Goal: Task Accomplishment & Management: Use online tool/utility

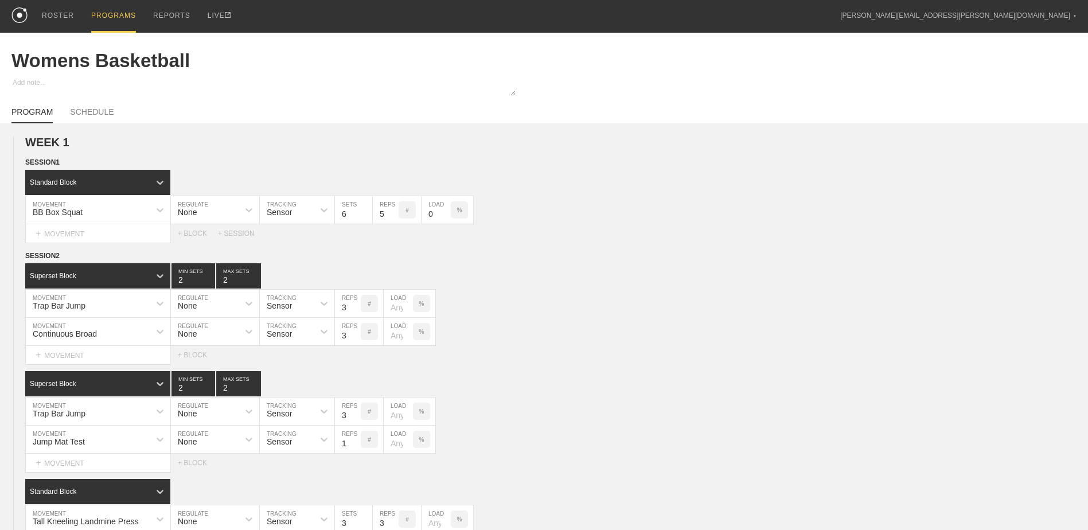
click at [108, 19] on div "PROGRAMS" at bounding box center [113, 16] width 45 height 33
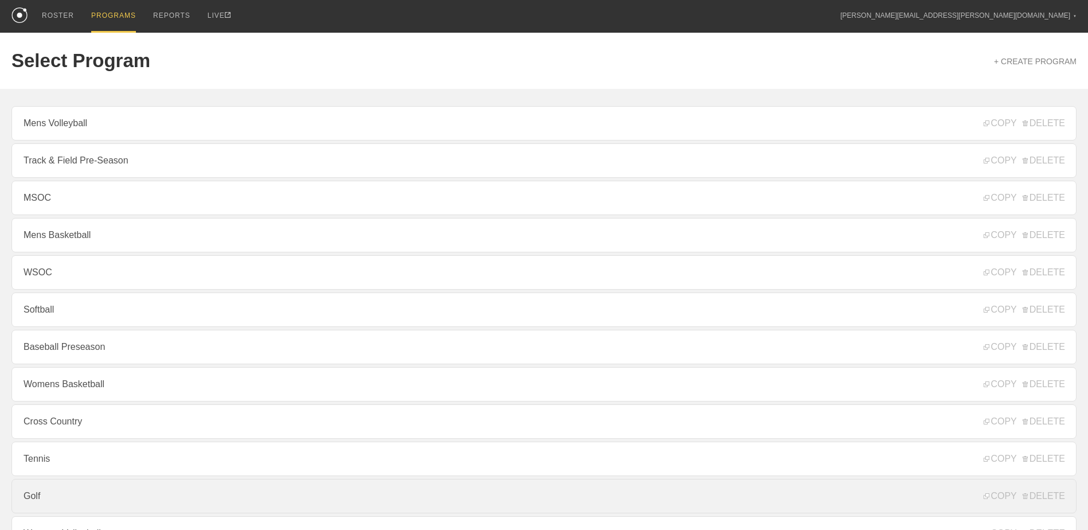
click at [160, 496] on link "Golf" at bounding box center [543, 496] width 1065 height 34
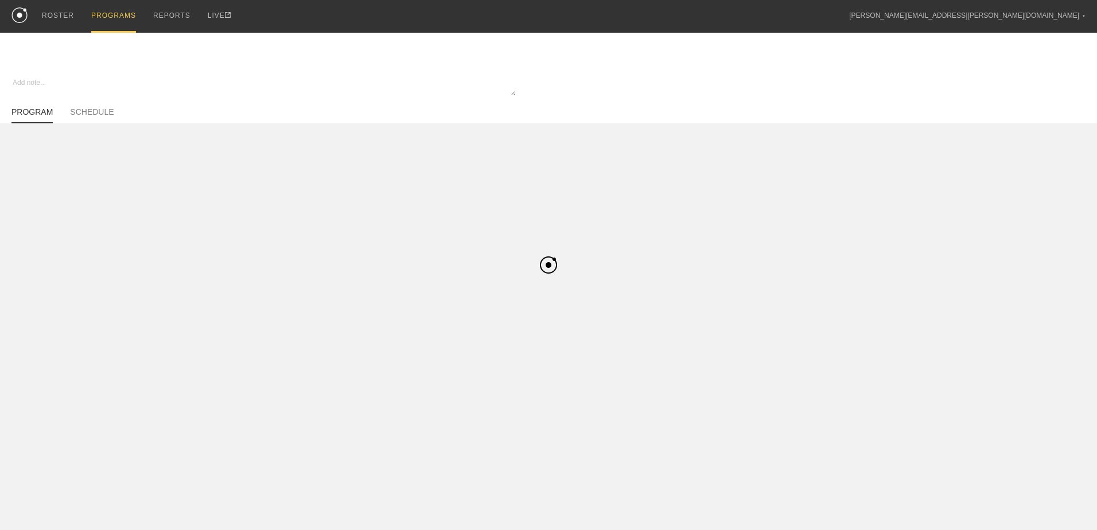
type textarea "x"
type input "Golf"
type textarea "In Season"
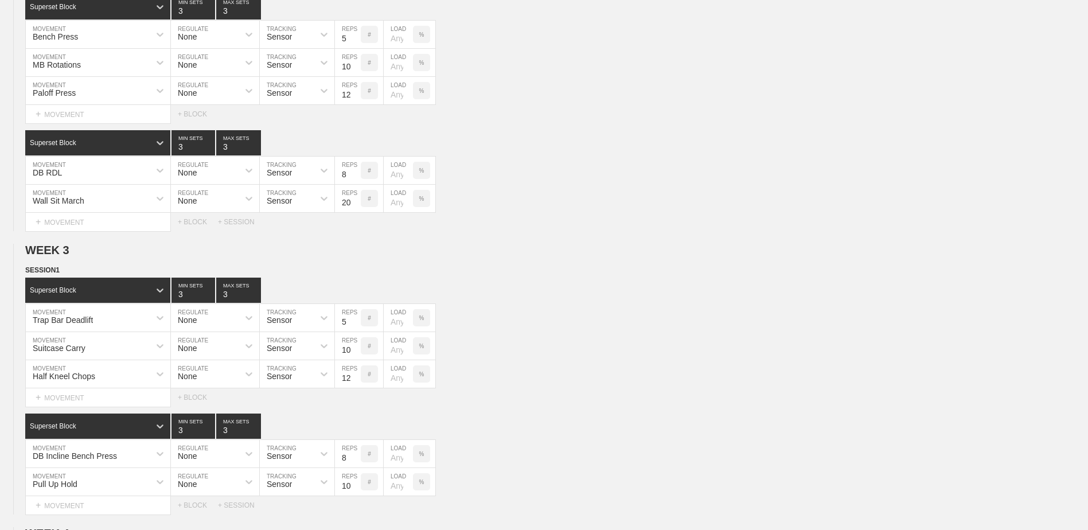
scroll to position [905, 0]
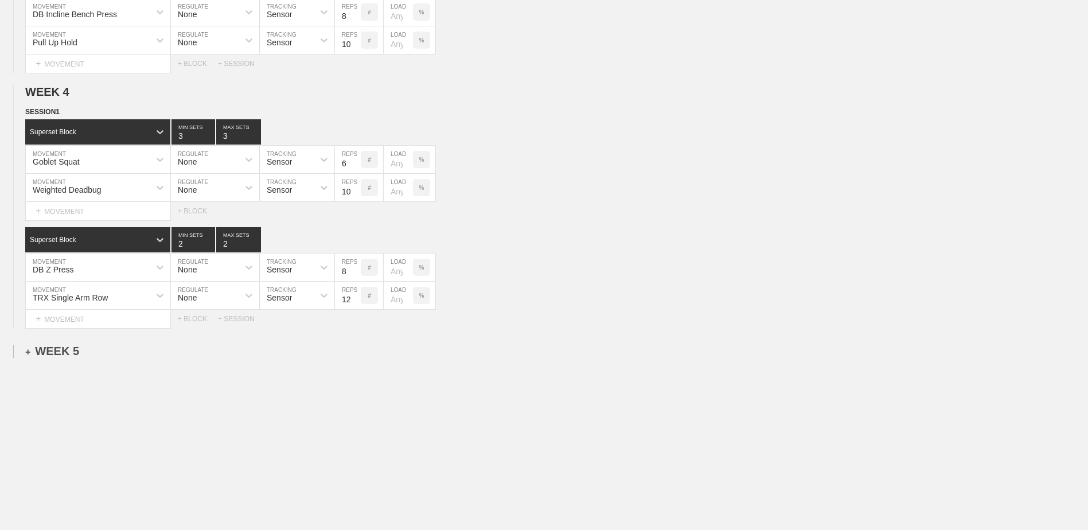
click at [67, 355] on div "+ WEEK 5" at bounding box center [52, 351] width 54 height 13
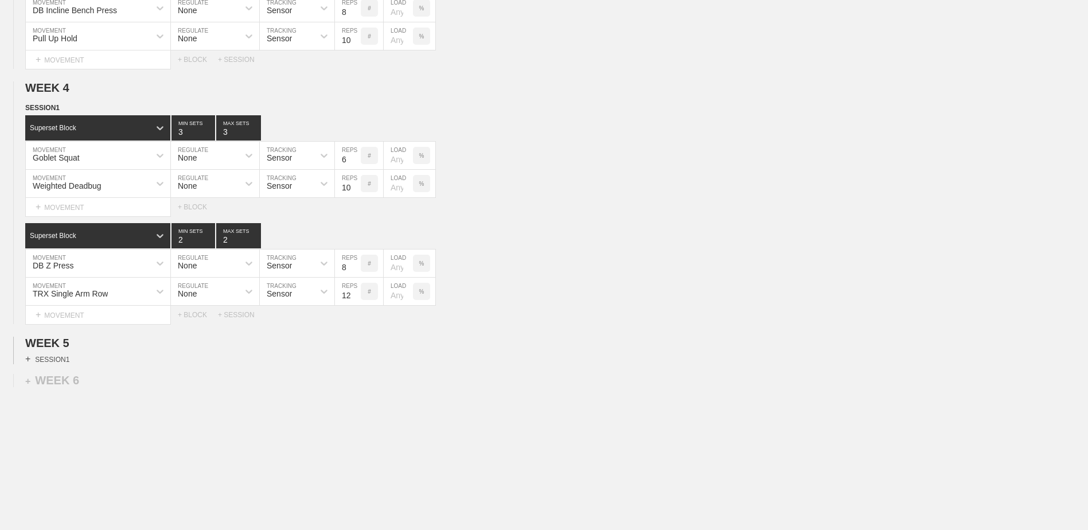
click at [61, 364] on div "+ SESSION 1" at bounding box center [47, 359] width 44 height 10
click at [80, 377] on div "+ BLOCK" at bounding box center [97, 380] width 145 height 18
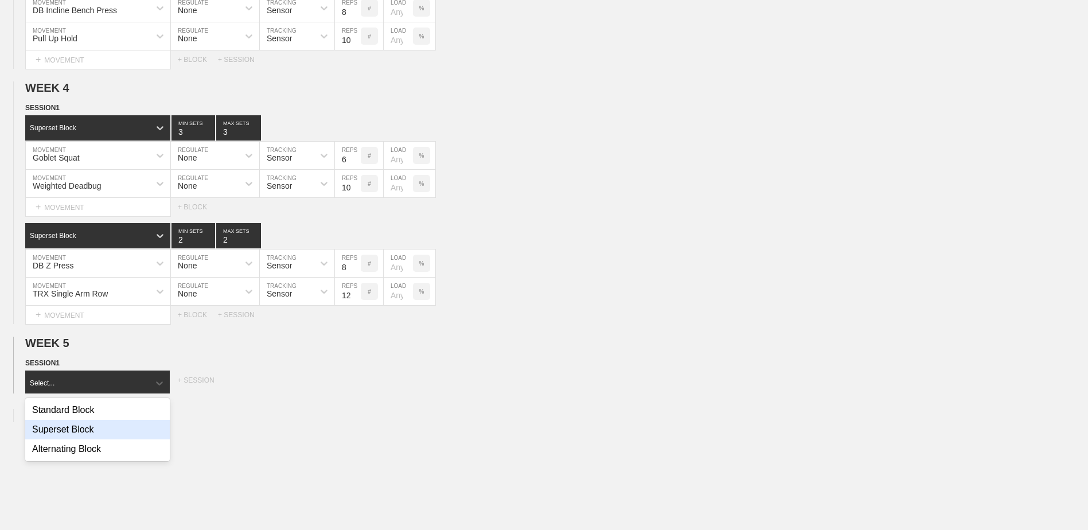
click at [95, 434] on div "Superset Block" at bounding box center [97, 430] width 145 height 20
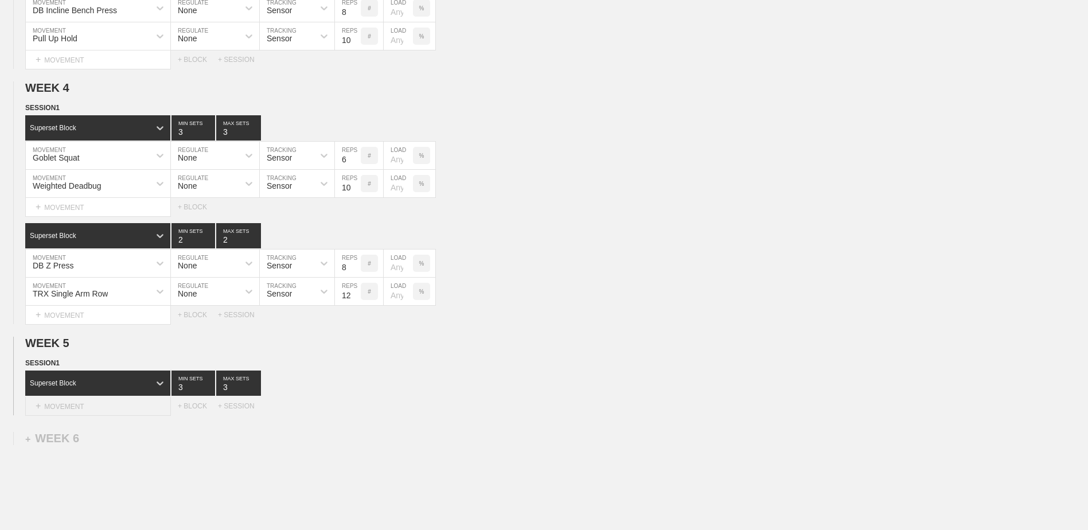
click at [113, 404] on div "+ MOVEMENT" at bounding box center [98, 406] width 146 height 19
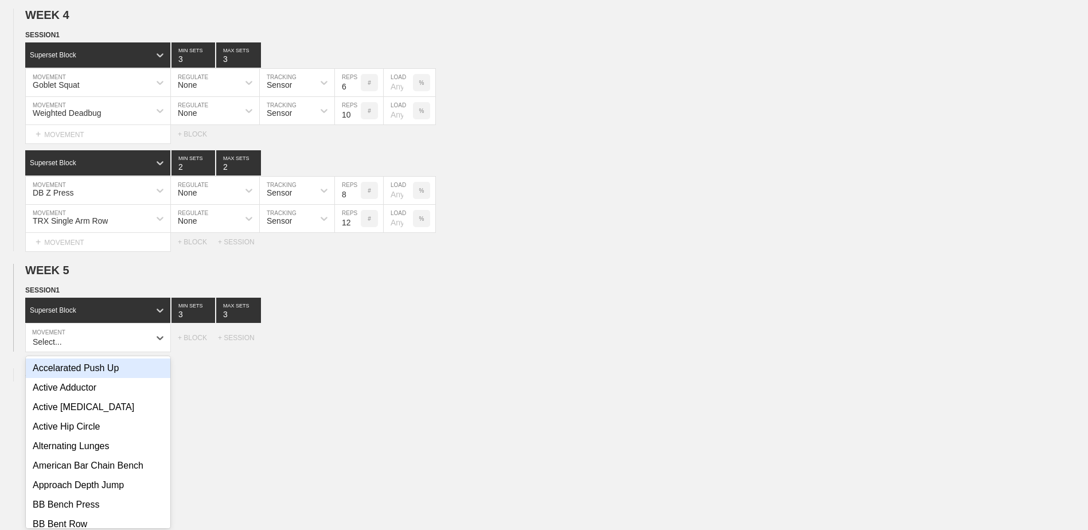
scroll to position [984, 0]
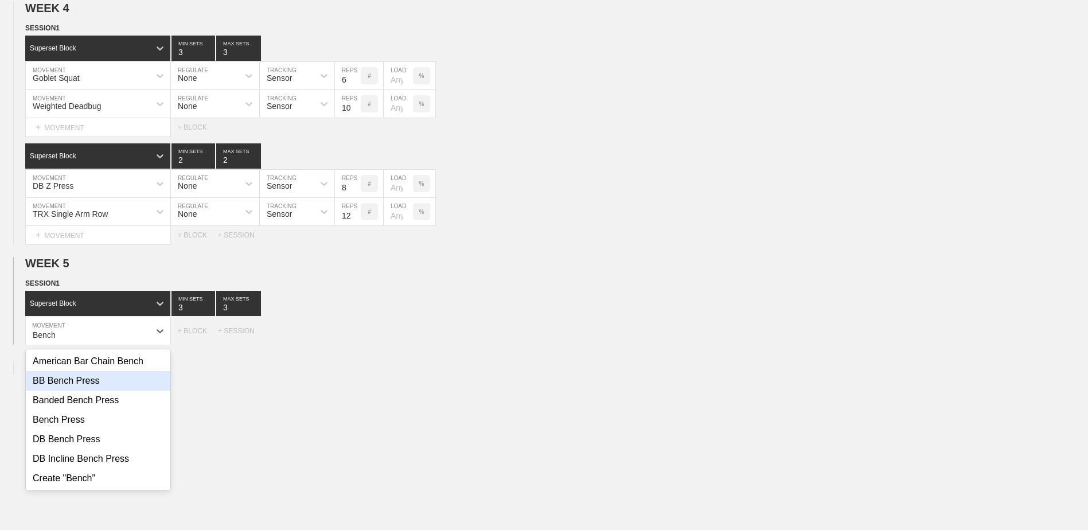
click at [108, 388] on div "BB Bench Press" at bounding box center [98, 381] width 145 height 20
type input "Bench"
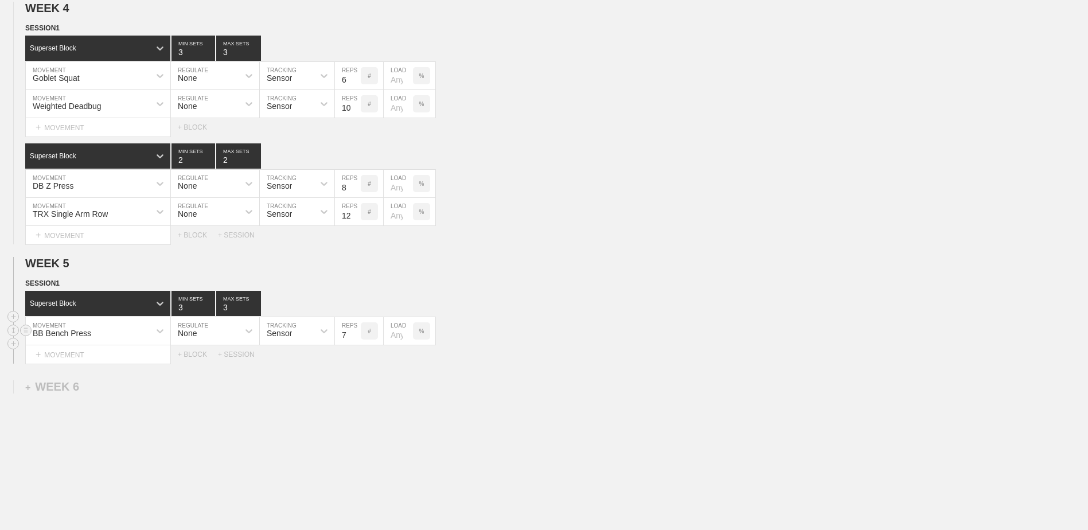
click at [356, 341] on input "7" at bounding box center [348, 331] width 26 height 28
click at [356, 341] on input "6" at bounding box center [348, 331] width 26 height 28
type input "5"
click at [356, 341] on input "5" at bounding box center [348, 331] width 26 height 28
click at [111, 364] on div "+ MOVEMENT" at bounding box center [98, 354] width 146 height 19
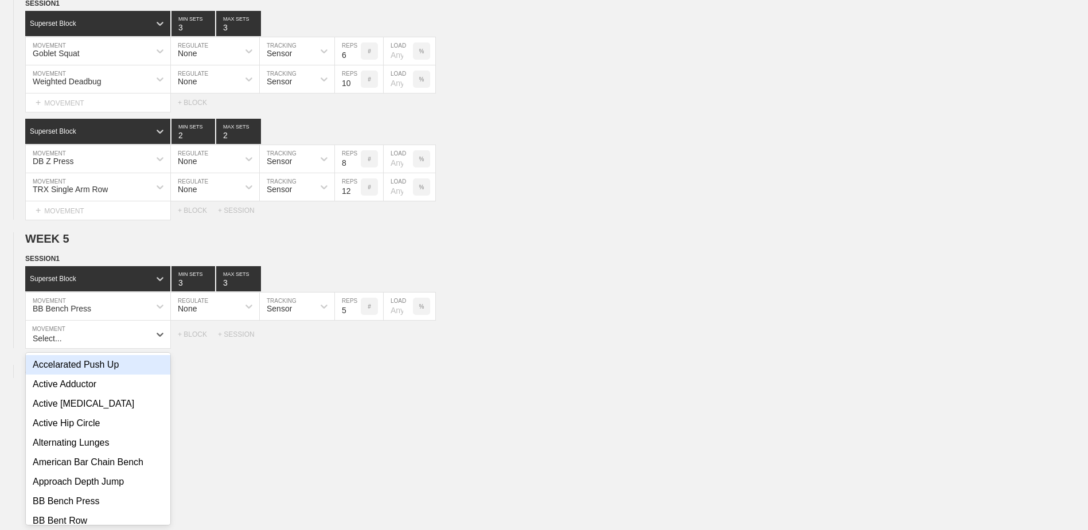
scroll to position [1013, 0]
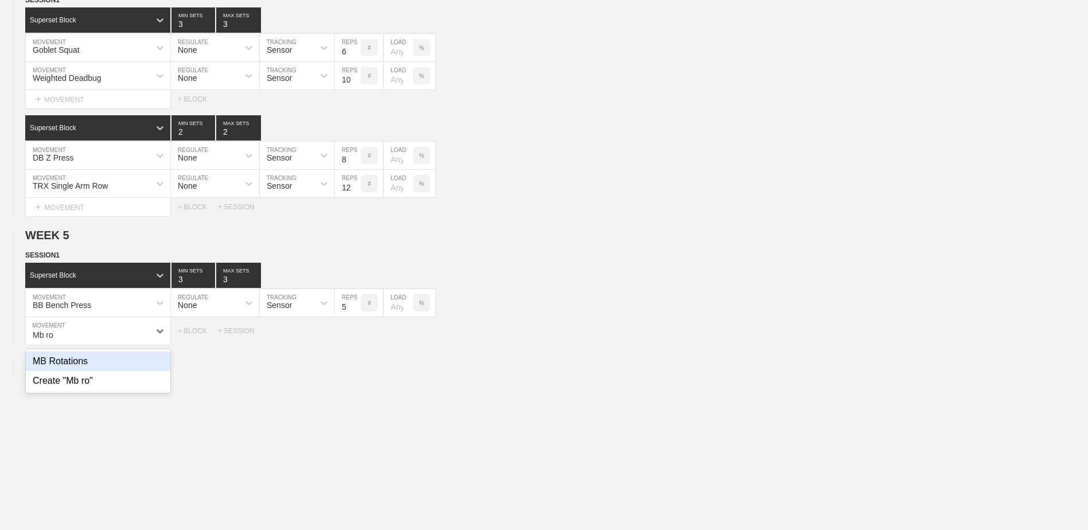
click at [111, 365] on div "MB Rotations" at bounding box center [98, 362] width 145 height 20
type input "Mb ro"
click at [86, 340] on div "MB Rotations" at bounding box center [88, 331] width 124 height 20
click at [115, 335] on div "MB Rotations" at bounding box center [88, 331] width 124 height 20
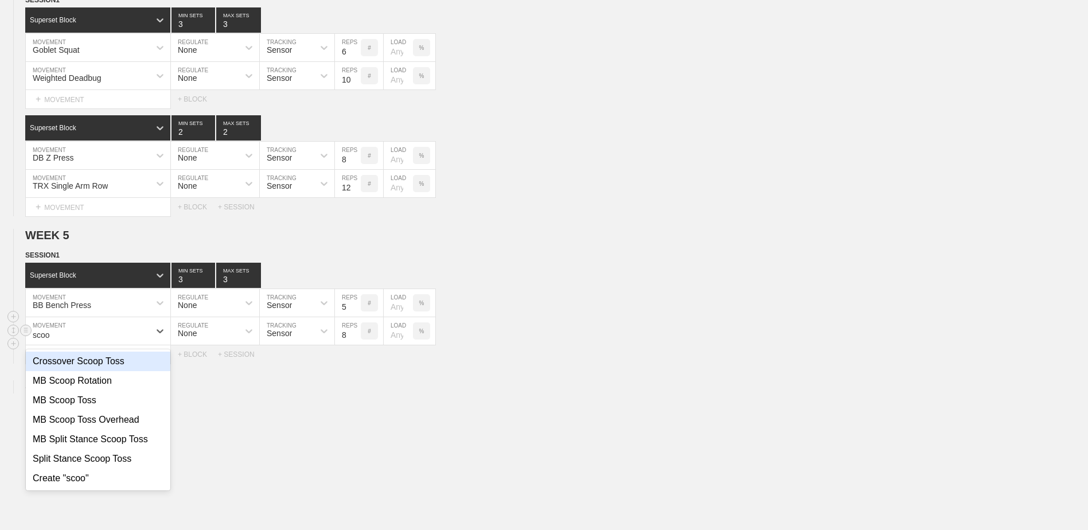
type input "scoop"
click at [111, 402] on div "MB Scoop Toss" at bounding box center [98, 401] width 145 height 20
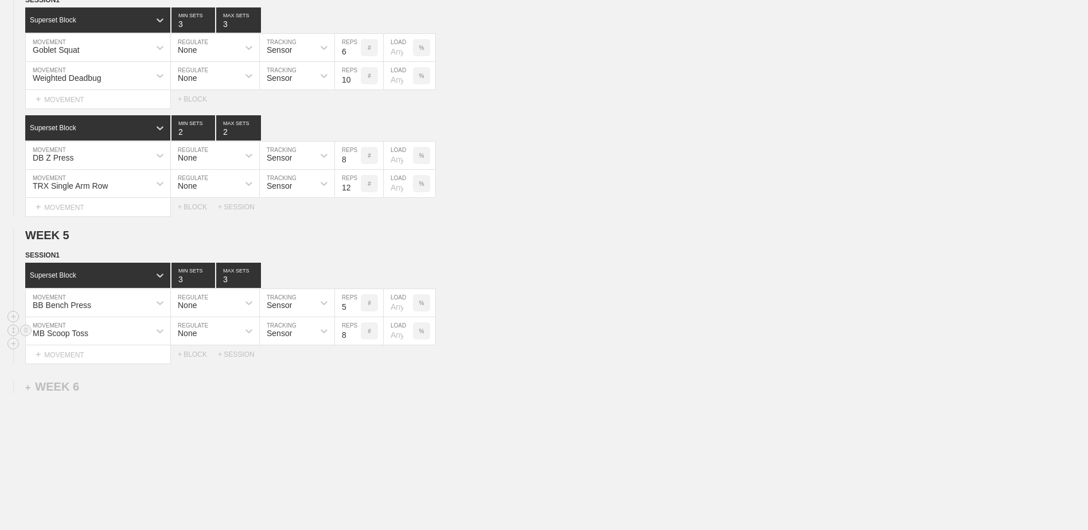
drag, startPoint x: 360, startPoint y: 338, endPoint x: 351, endPoint y: 341, distance: 9.6
click at [360, 338] on input "8" at bounding box center [348, 331] width 26 height 28
click at [354, 341] on input "7" at bounding box center [348, 331] width 26 height 28
click at [354, 341] on input "6" at bounding box center [348, 331] width 26 height 28
click at [354, 341] on input "5" at bounding box center [348, 331] width 26 height 28
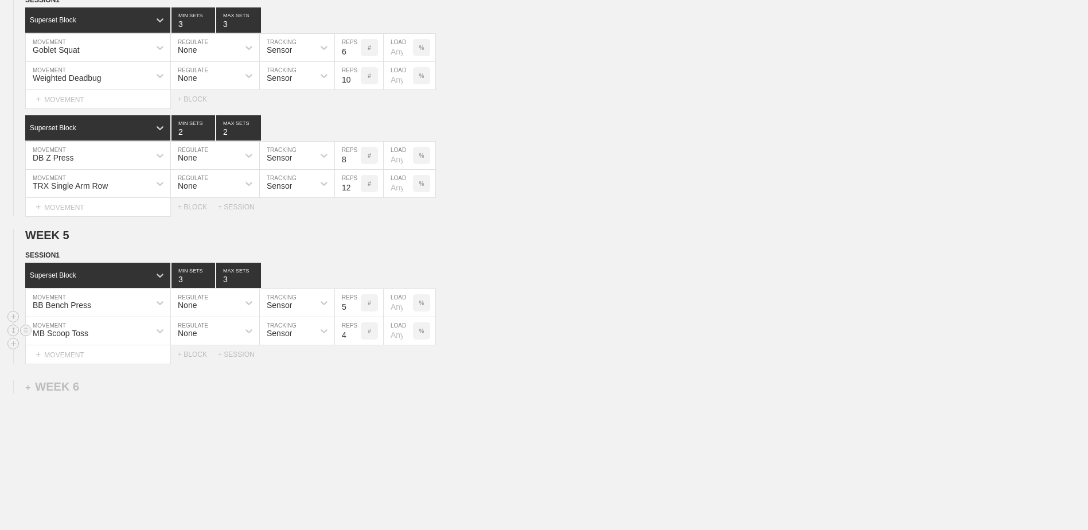
click at [354, 341] on input "4" at bounding box center [348, 331] width 26 height 28
type input "3"
click at [354, 341] on input "3" at bounding box center [348, 331] width 26 height 28
click at [129, 359] on div "+ MOVEMENT" at bounding box center [98, 354] width 146 height 19
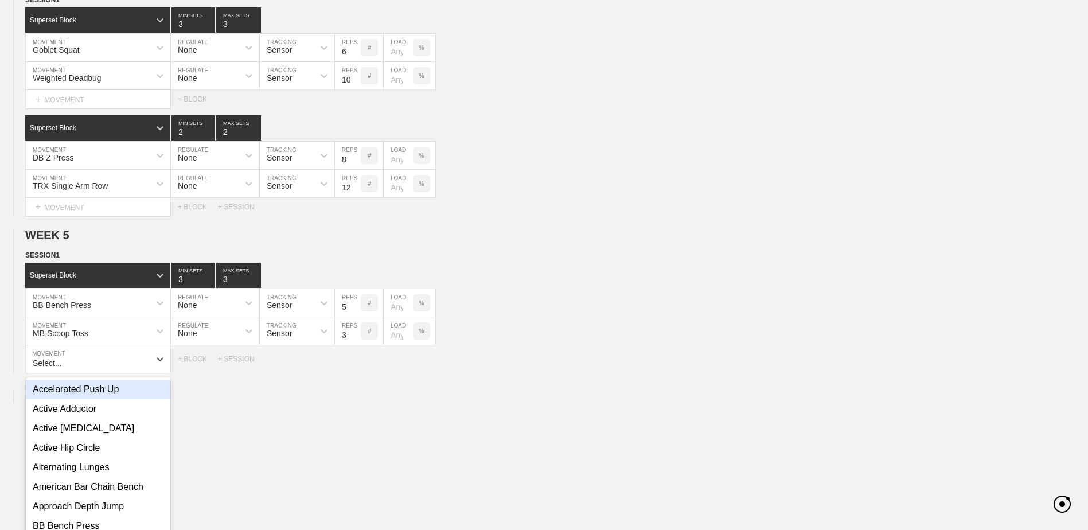
scroll to position [1041, 0]
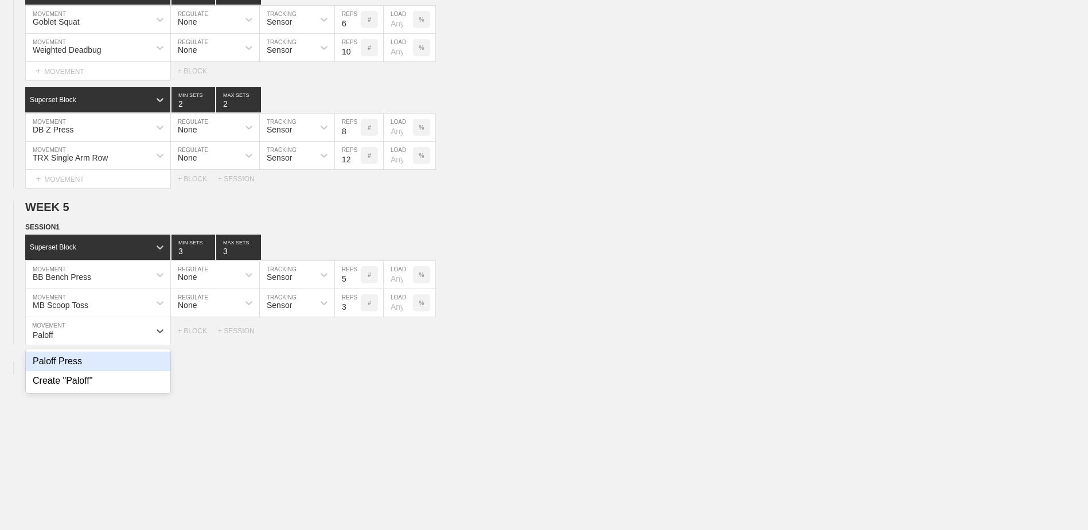
click at [117, 363] on div "Paloff Press" at bounding box center [98, 362] width 145 height 20
type input "Paloff"
click at [355, 337] on input "9" at bounding box center [348, 331] width 26 height 28
click at [355, 337] on input "10" at bounding box center [348, 331] width 26 height 28
click at [355, 337] on input "11" at bounding box center [348, 331] width 26 height 28
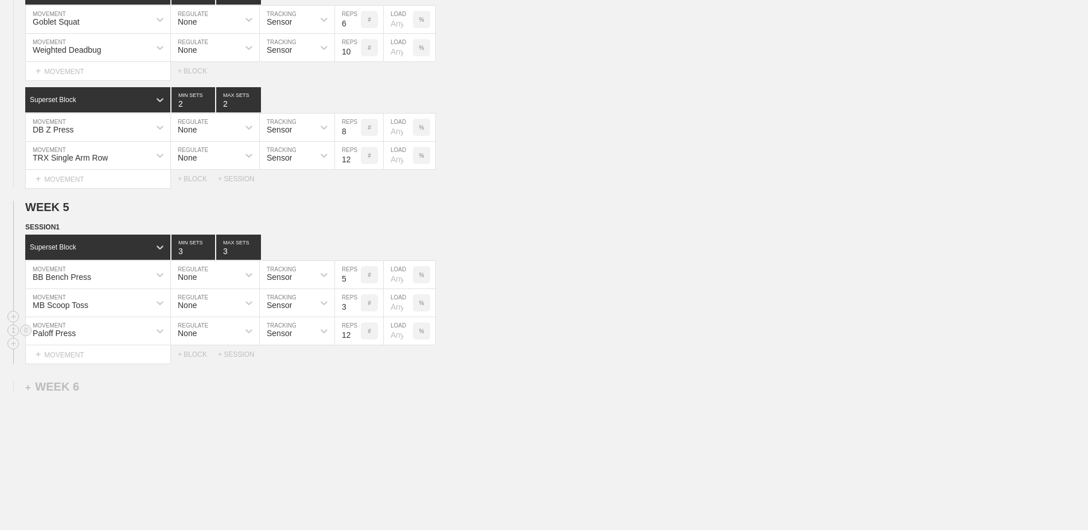
type input "12"
click at [355, 337] on input "12" at bounding box center [348, 331] width 26 height 28
click at [186, 355] on div "+ BLOCK" at bounding box center [198, 355] width 40 height 8
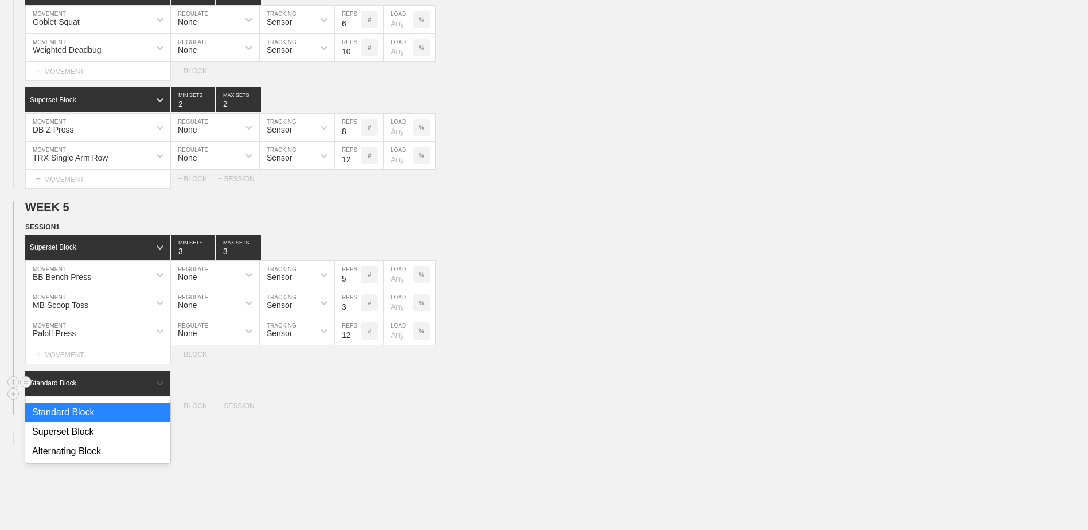
click at [137, 381] on div "Standard Block" at bounding box center [97, 383] width 145 height 25
click at [124, 430] on div "Superset Block" at bounding box center [97, 432] width 145 height 20
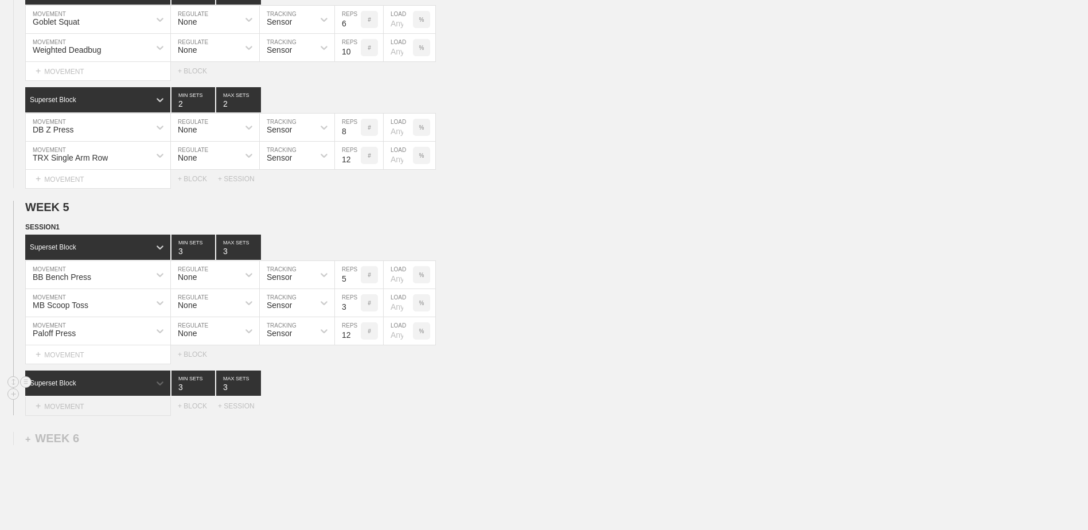
click at [119, 414] on div "+ MOVEMENT" at bounding box center [98, 406] width 146 height 19
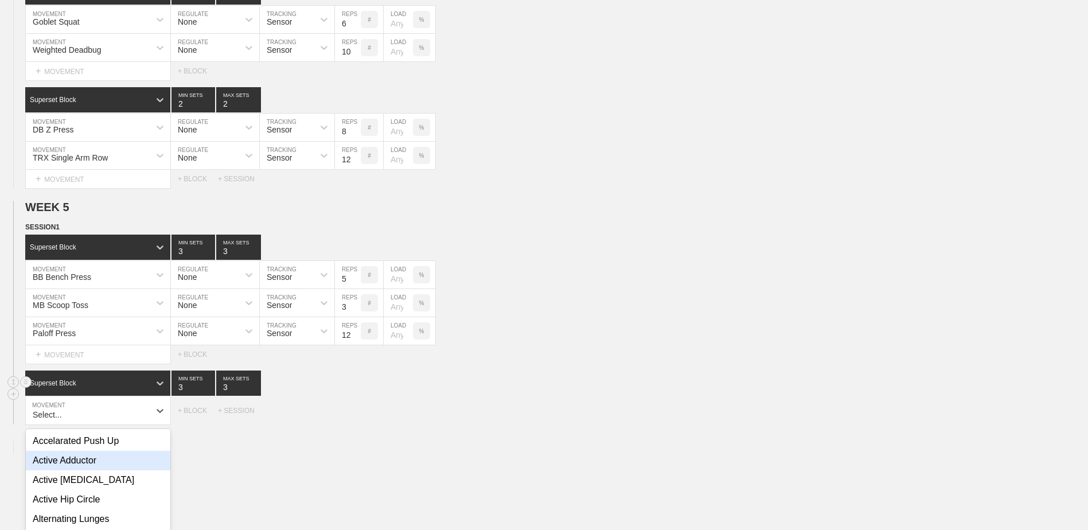
scroll to position [1120, 0]
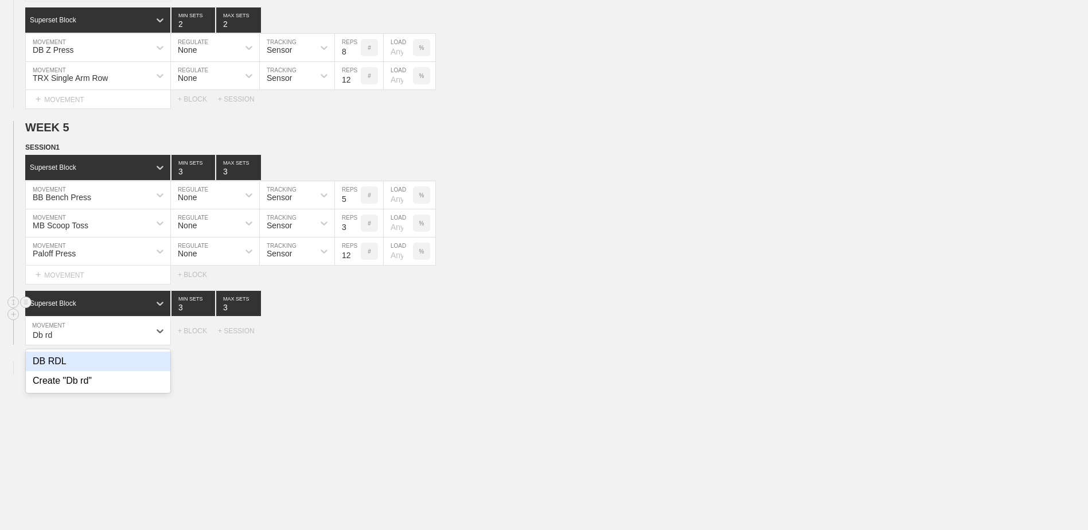
click at [149, 367] on div "DB RDL" at bounding box center [98, 362] width 145 height 20
type input "Db rd"
click at [115, 364] on div "+ MOVEMENT" at bounding box center [98, 354] width 146 height 19
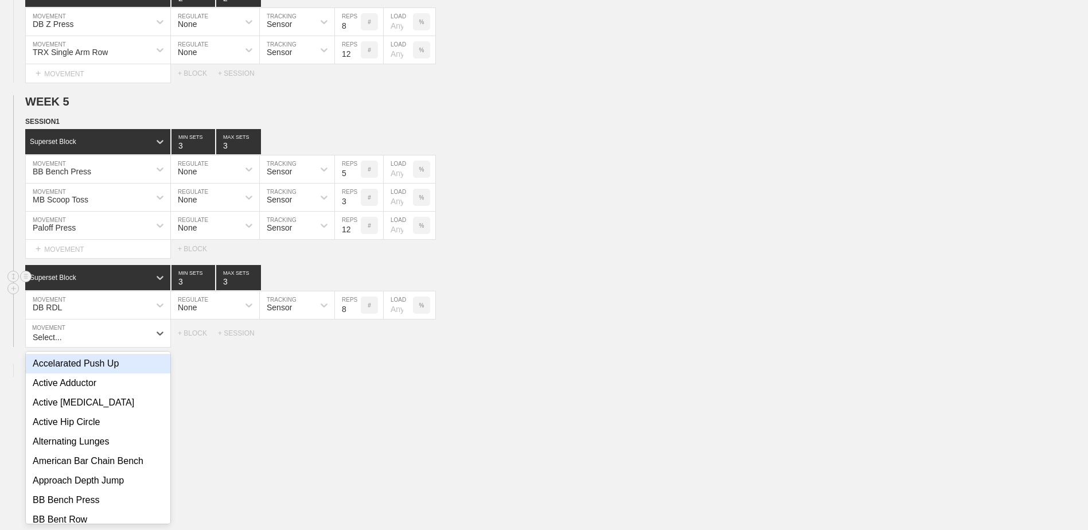
scroll to position [1149, 0]
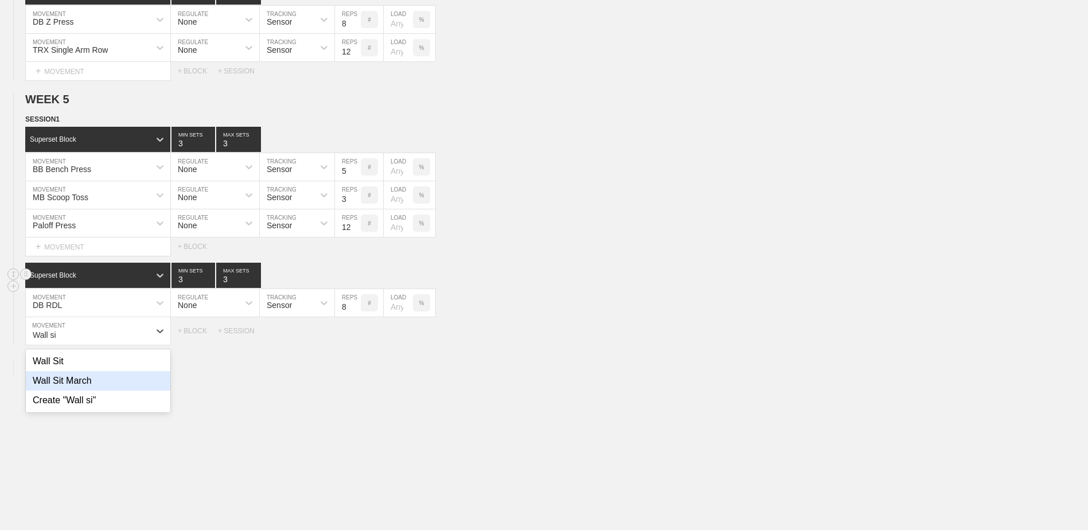
click at [120, 388] on div "Wall Sit March" at bounding box center [98, 381] width 145 height 20
type input "Wall si"
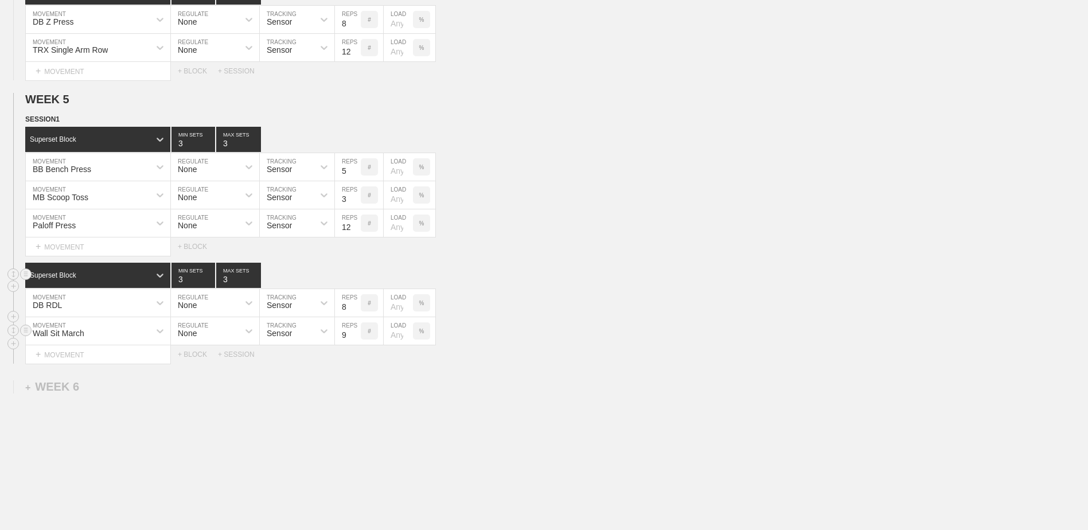
click at [356, 335] on input "9" at bounding box center [348, 331] width 26 height 28
click at [356, 335] on input "10" at bounding box center [348, 331] width 26 height 28
click at [356, 335] on input "11" at bounding box center [348, 331] width 26 height 28
click at [356, 335] on input "12" at bounding box center [348, 331] width 26 height 28
click at [356, 335] on input "13" at bounding box center [348, 331] width 26 height 28
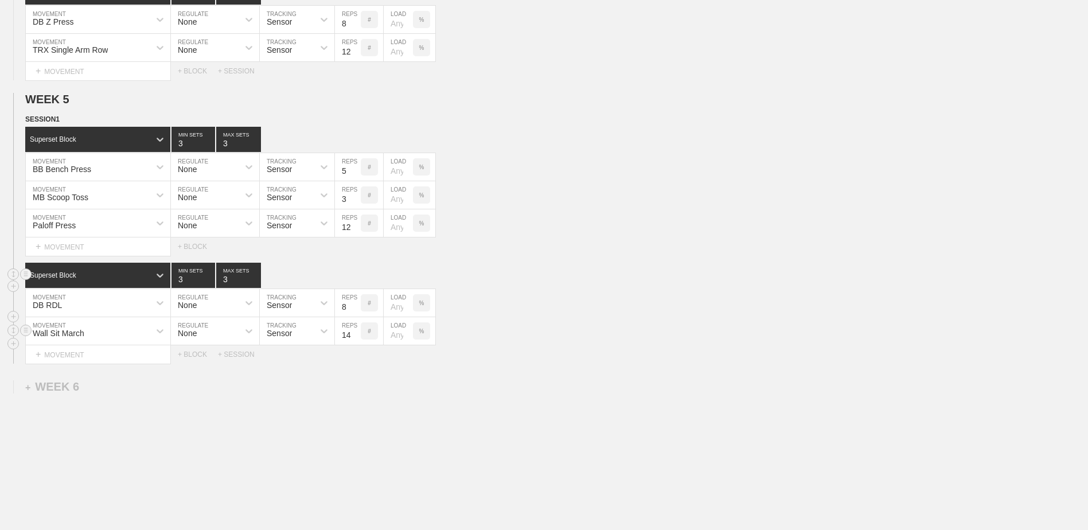
click at [356, 335] on input "14" at bounding box center [348, 331] width 26 height 28
click at [356, 335] on input "15" at bounding box center [348, 331] width 26 height 28
click at [356, 335] on input "16" at bounding box center [348, 331] width 26 height 28
click at [356, 335] on input "17" at bounding box center [348, 331] width 26 height 28
click at [356, 335] on input "18" at bounding box center [348, 331] width 26 height 28
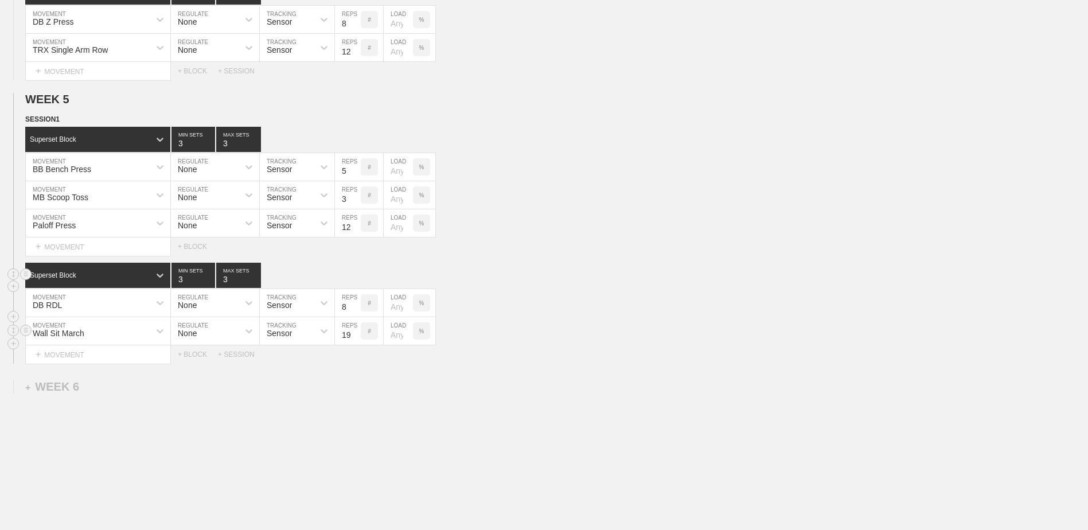
click at [356, 335] on input "19" at bounding box center [348, 331] width 26 height 28
type input "20"
click at [356, 335] on input "20" at bounding box center [348, 331] width 26 height 28
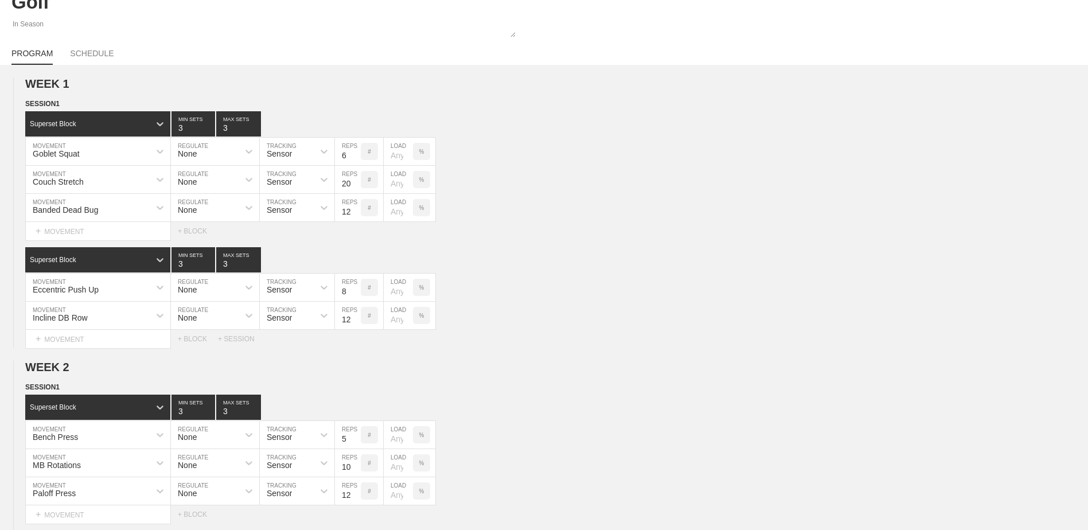
scroll to position [0, 0]
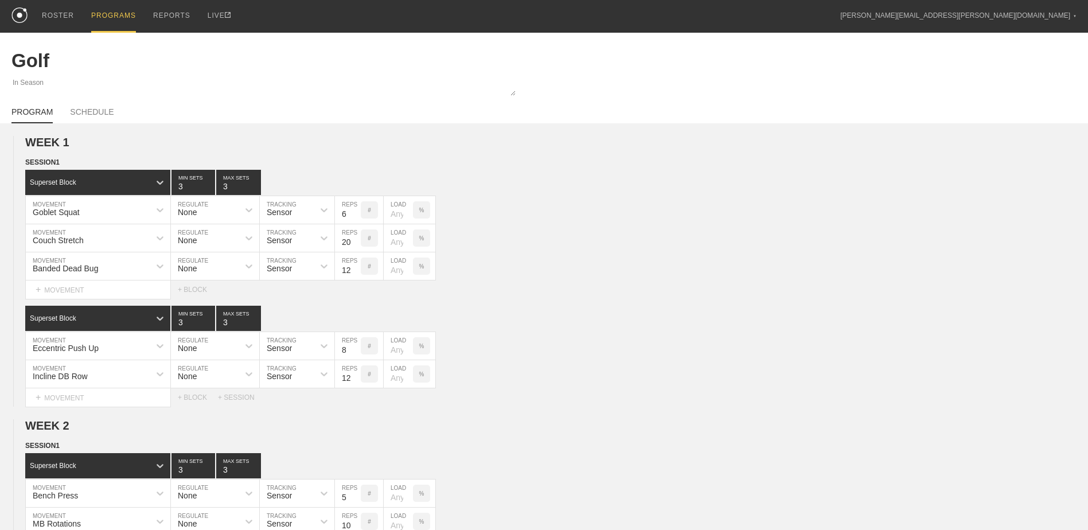
click at [103, 14] on div "PROGRAMS" at bounding box center [113, 16] width 45 height 33
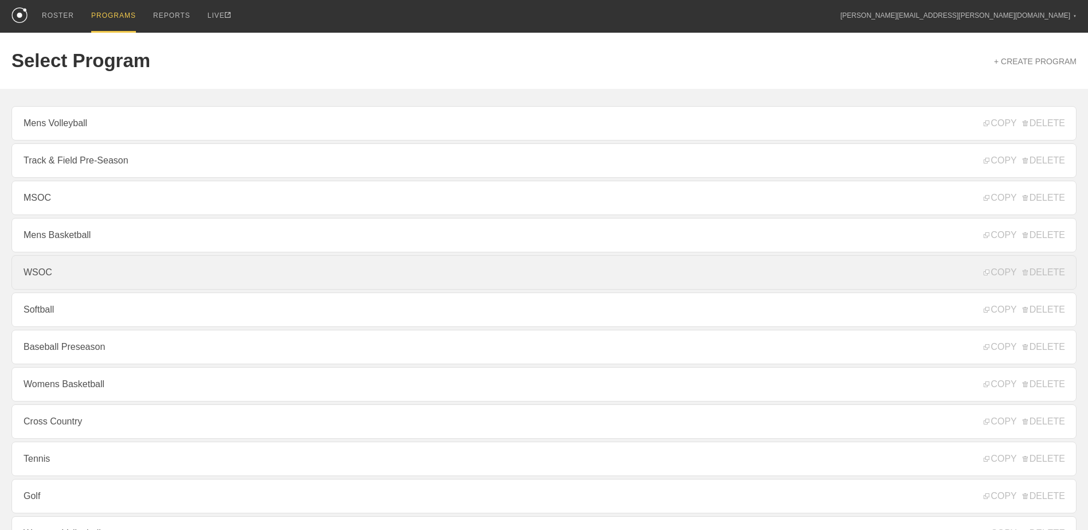
click at [129, 271] on link "WSOC" at bounding box center [543, 272] width 1065 height 34
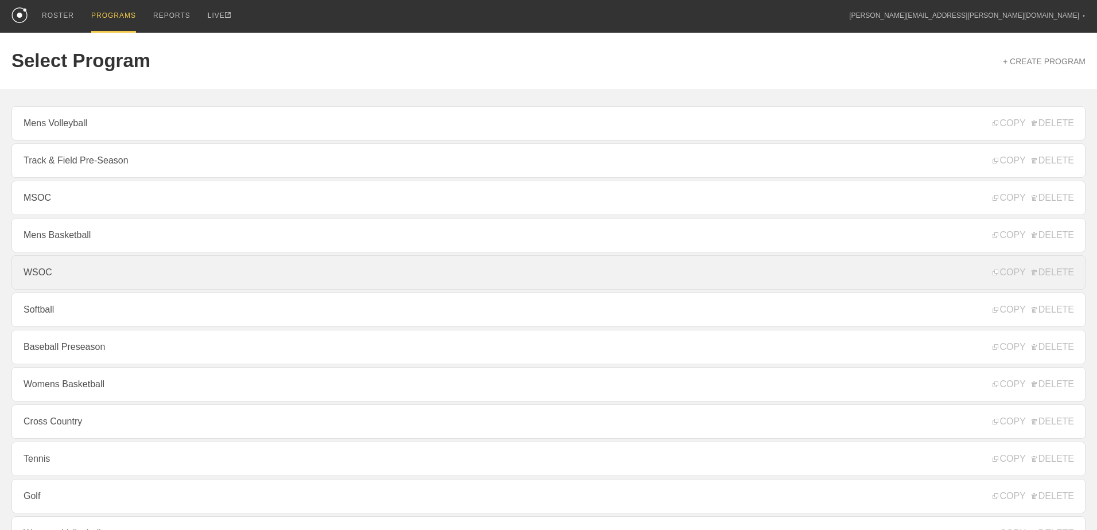
type textarea "x"
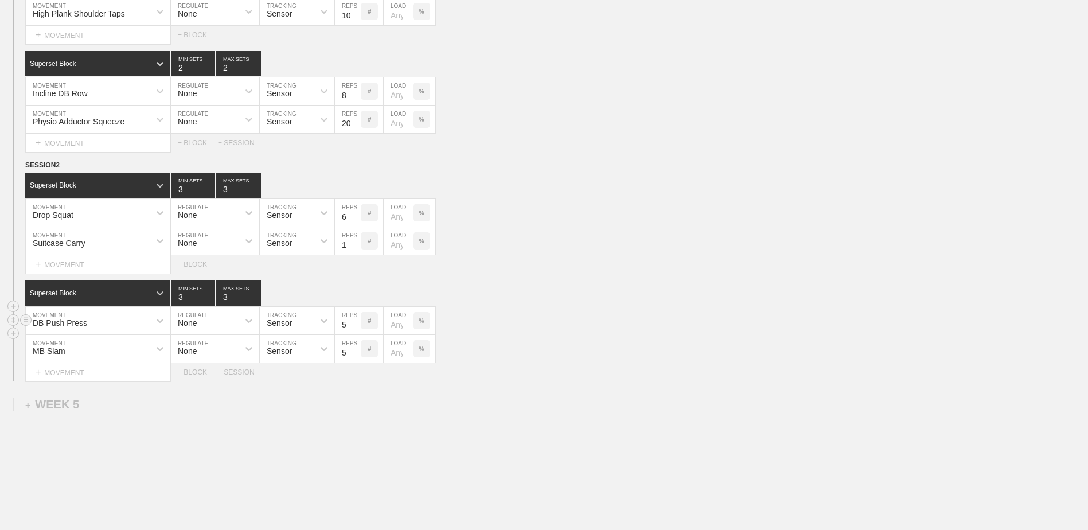
scroll to position [1519, 0]
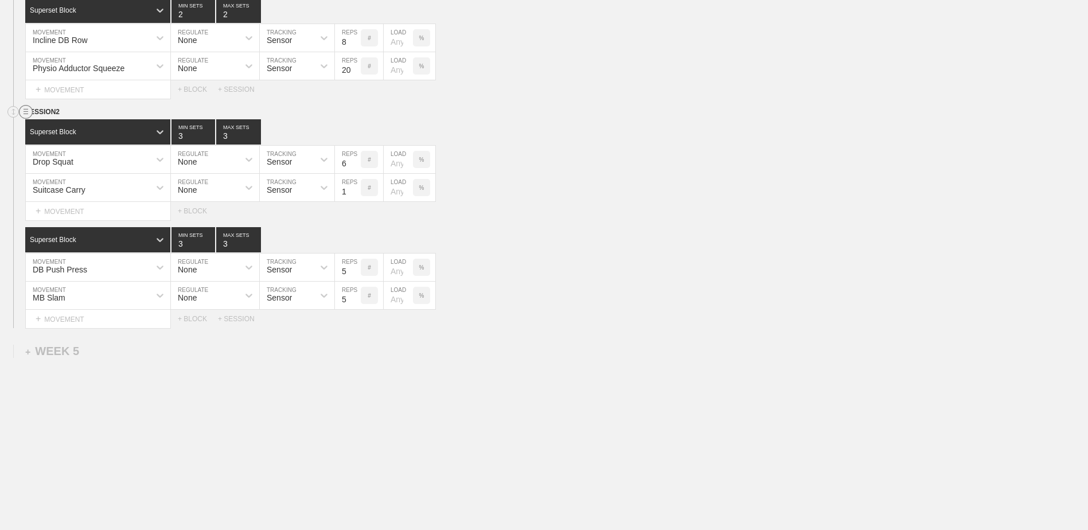
click at [28, 112] on circle at bounding box center [26, 112] width 13 height 13
click at [54, 120] on div "DUPLICATE" at bounding box center [80, 124] width 92 height 17
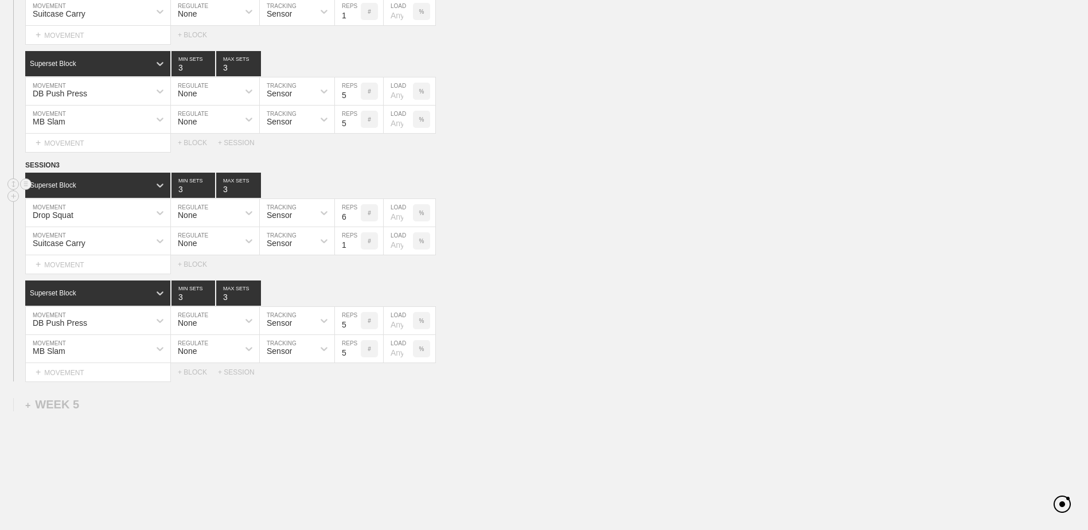
scroll to position [1748, 0]
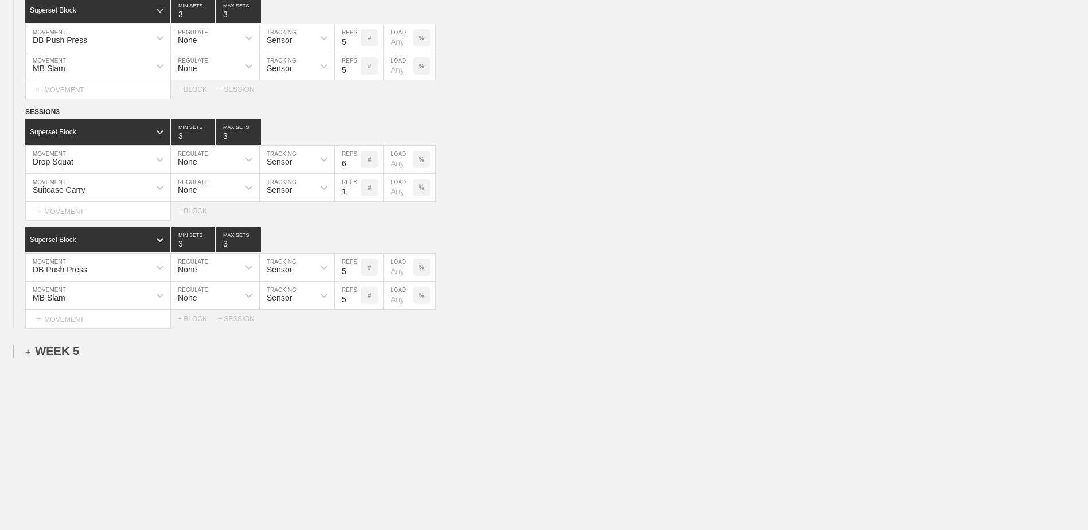
click at [61, 347] on div "+ WEEK 5" at bounding box center [52, 351] width 54 height 13
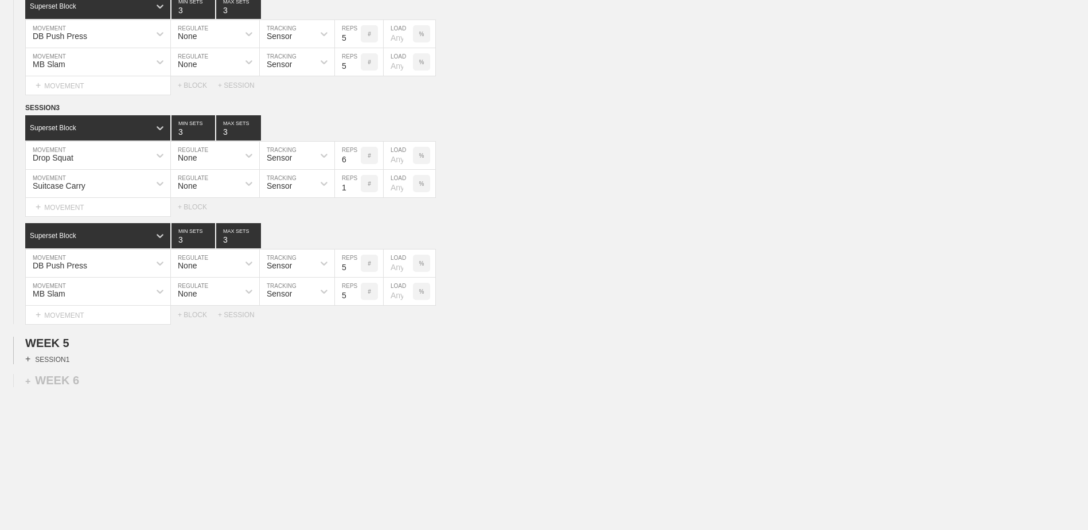
click at [51, 363] on div "+ SESSION 1" at bounding box center [47, 359] width 44 height 10
click at [23, 368] on circle at bounding box center [26, 363] width 13 height 13
click at [60, 394] on div "DELETE" at bounding box center [80, 397] width 92 height 17
drag, startPoint x: 16, startPoint y: 113, endPoint x: 23, endPoint y: 196, distance: 83.5
click at [24, 203] on div "SESSION 3 Superset Block 3 MIN SETS 3 MAX SETS DUPLICATE INSERT MOVEMENT AFTER …" at bounding box center [544, 213] width 1088 height 222
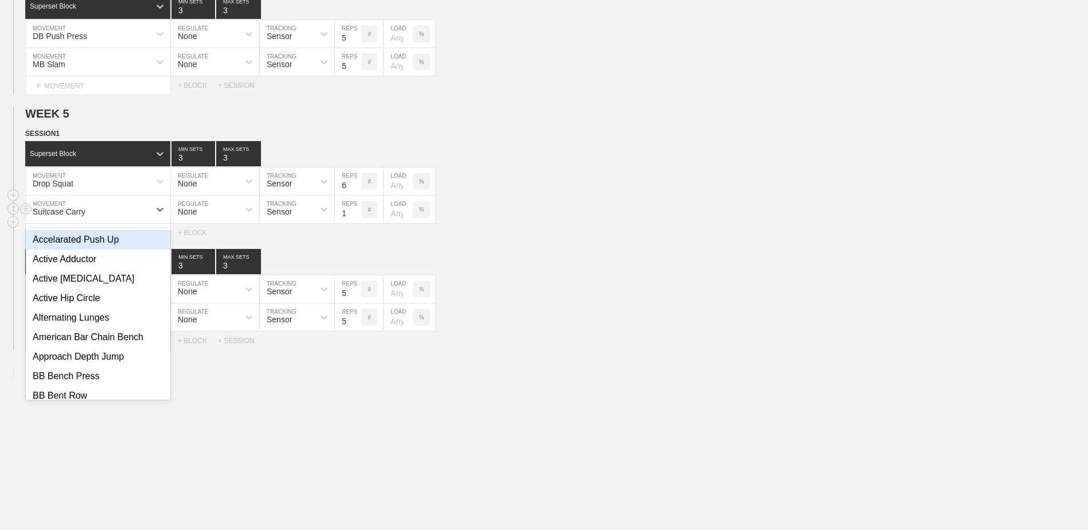
click at [91, 223] on div "Suitcase Carry" at bounding box center [98, 210] width 145 height 28
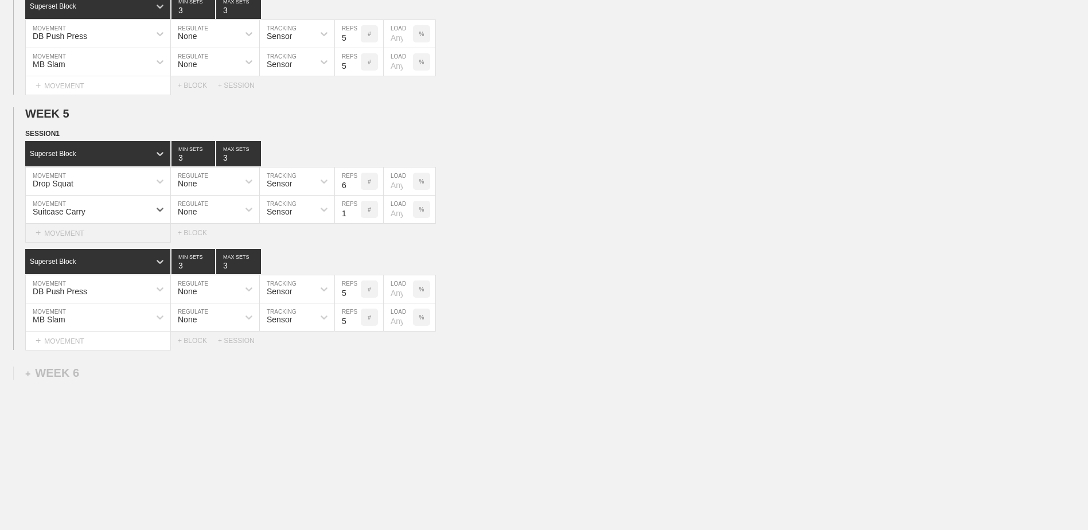
click at [89, 231] on div "+ MOVEMENT" at bounding box center [98, 233] width 146 height 19
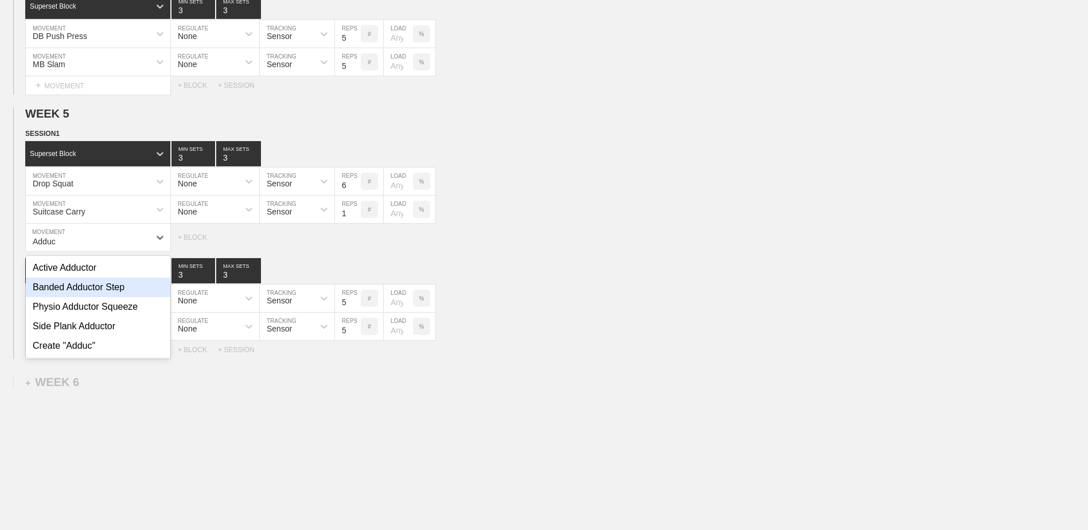
click at [113, 287] on div "Banded Adductor Step" at bounding box center [98, 288] width 145 height 20
type input "Adduc"
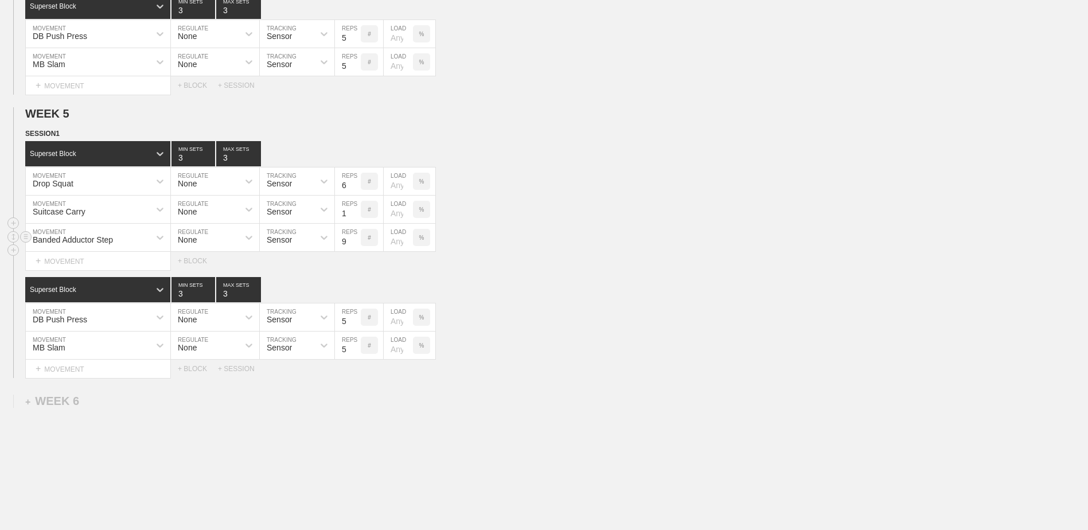
click at [356, 242] on input "9" at bounding box center [348, 238] width 26 height 28
click at [356, 242] on input "10" at bounding box center [348, 238] width 26 height 28
click at [356, 242] on input "11" at bounding box center [348, 238] width 26 height 28
type input "12"
click at [356, 242] on input "12" at bounding box center [348, 238] width 26 height 28
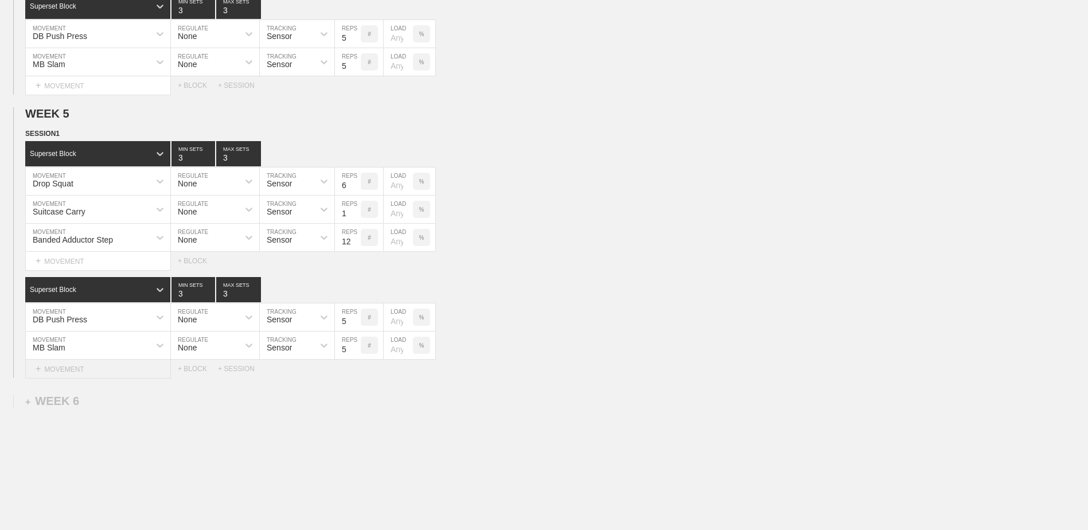
click at [125, 376] on div "+ MOVEMENT" at bounding box center [98, 369] width 146 height 19
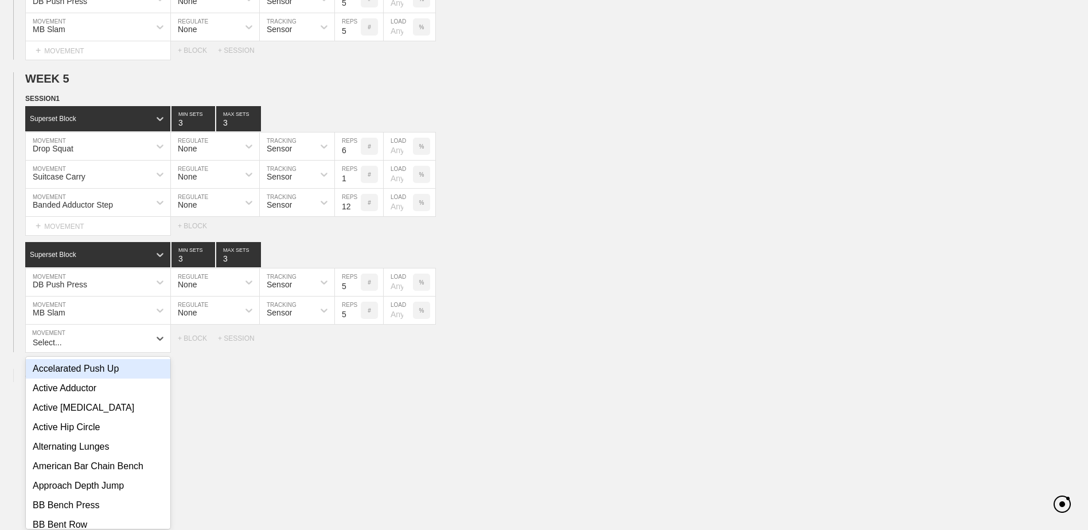
scroll to position [1790, 0]
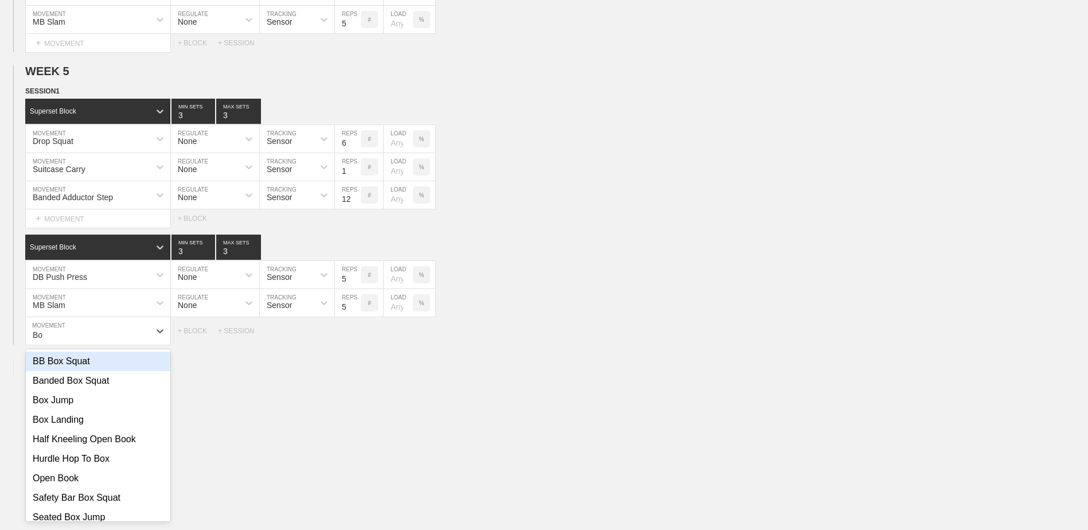
type input "B"
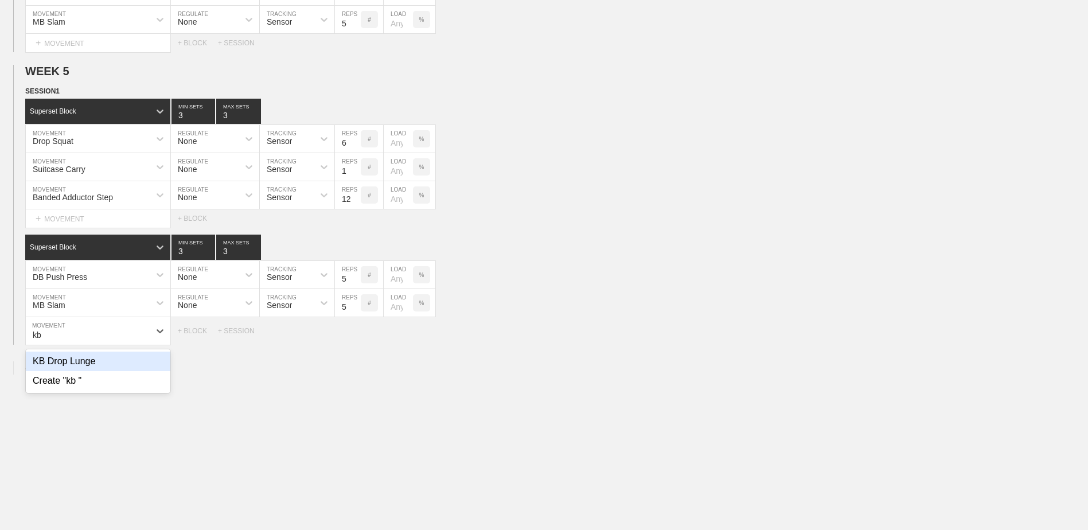
type input "k"
click at [125, 371] on div "Create "KB Bottoms Up Carry"" at bounding box center [98, 362] width 145 height 20
type input "KB Bottoms Up Carry"
click at [355, 340] on input "7" at bounding box center [348, 331] width 26 height 28
click at [355, 340] on input "6" at bounding box center [348, 331] width 26 height 28
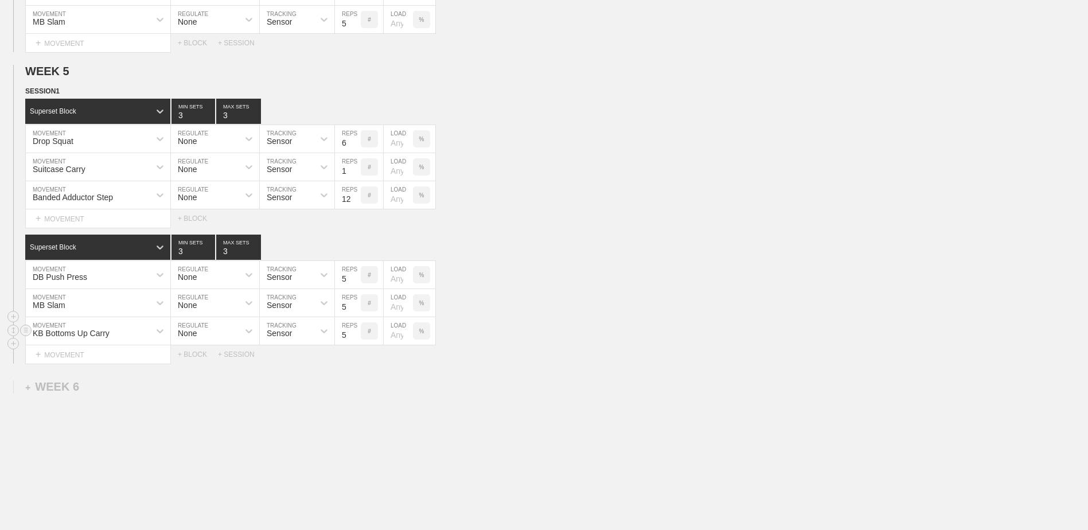
click at [355, 340] on input "5" at bounding box center [348, 331] width 26 height 28
click at [355, 340] on input "4" at bounding box center [348, 331] width 26 height 28
click at [355, 340] on input "3" at bounding box center [348, 331] width 26 height 28
click at [355, 340] on input "2" at bounding box center [348, 331] width 26 height 28
type input "1"
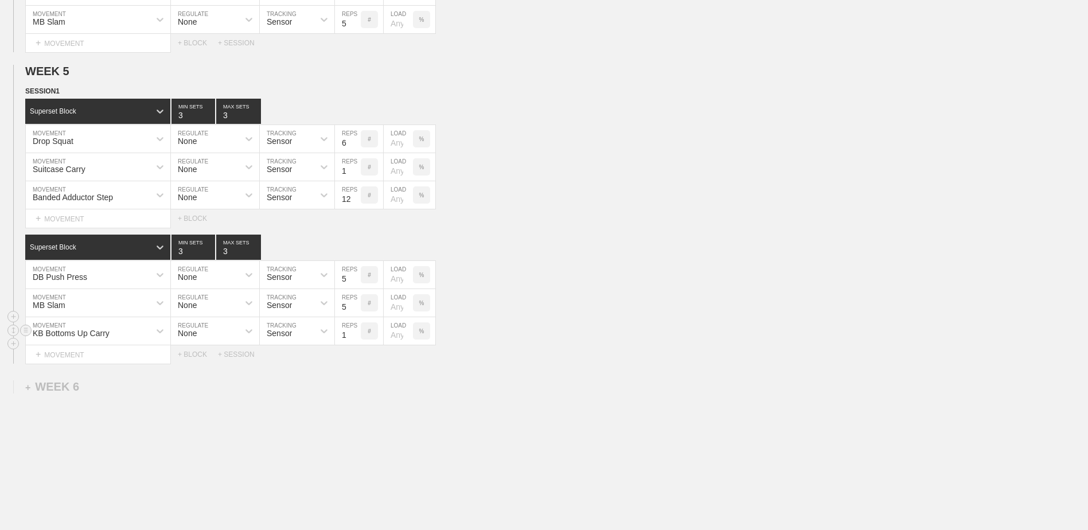
click at [355, 340] on input "1" at bounding box center [348, 331] width 26 height 28
